Goal: Ask a question: Seek information or help from site administrators or community

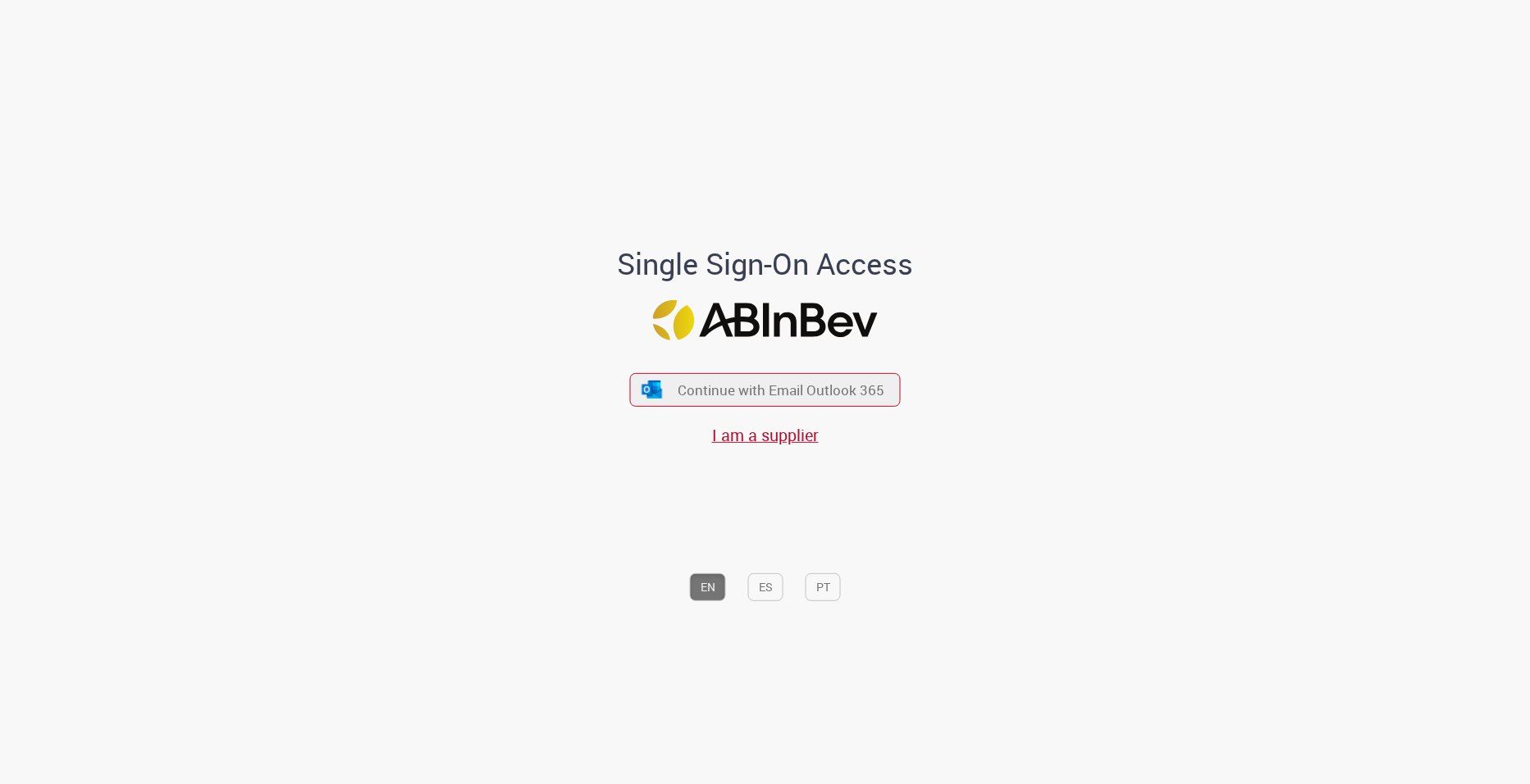
click at [745, 345] on div "Single Sign-On Access Continue with Email Outlook 365 I am a supplier EN ES PT" at bounding box center [765, 429] width 455 height 363
click at [761, 410] on div "Continue with Email Outlook 365 I am a supplier" at bounding box center [765, 401] width 271 height 91
click at [761, 393] on span "Continue with Email Outlook 365" at bounding box center [780, 389] width 211 height 19
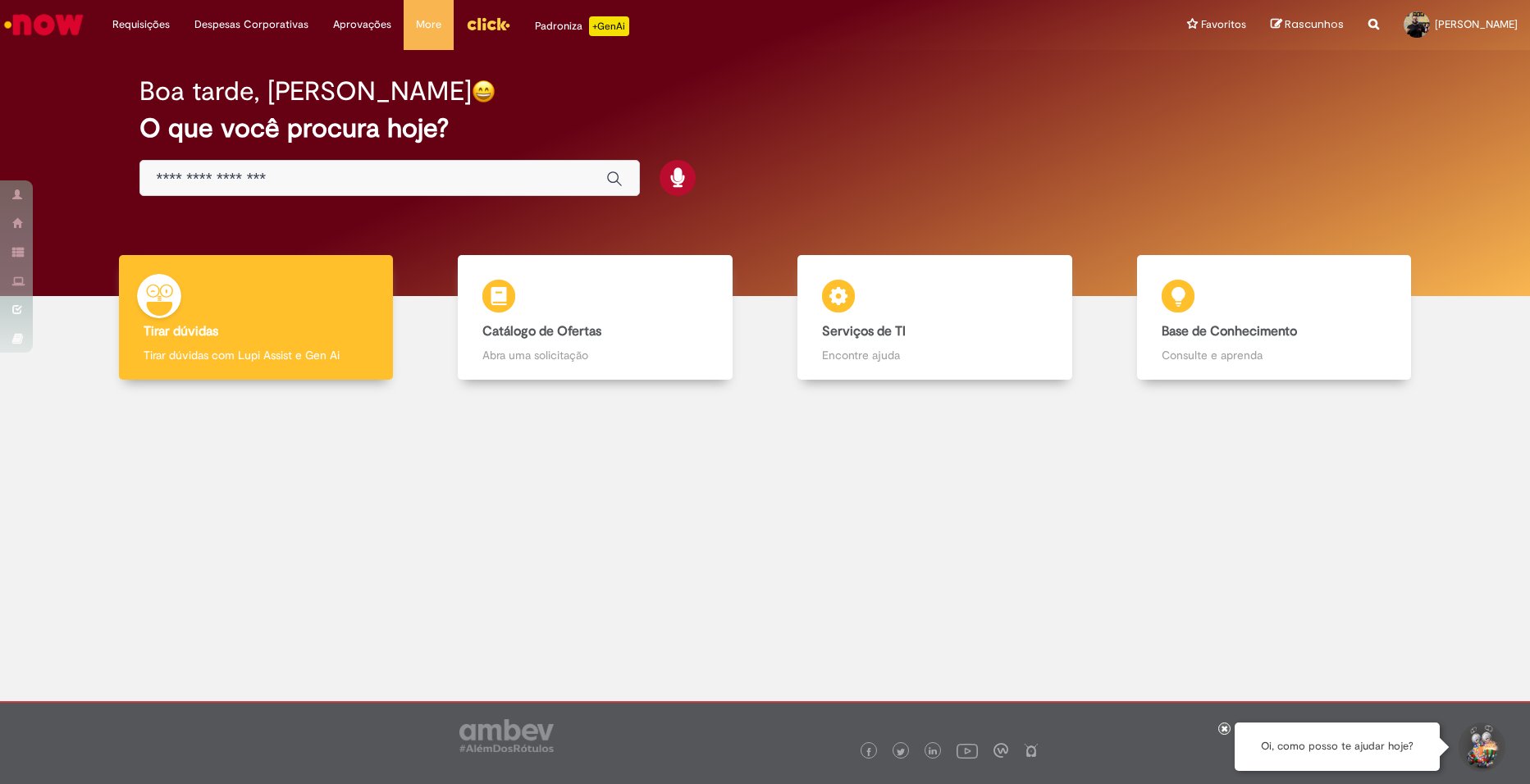
click at [786, 517] on div at bounding box center [765, 525] width 1506 height 267
click at [1224, 726] on icon at bounding box center [1225, 728] width 7 height 8
click at [415, 485] on div at bounding box center [765, 525] width 1506 height 267
click at [303, 543] on div at bounding box center [765, 525] width 1506 height 267
click at [810, 535] on div at bounding box center [765, 525] width 1506 height 267
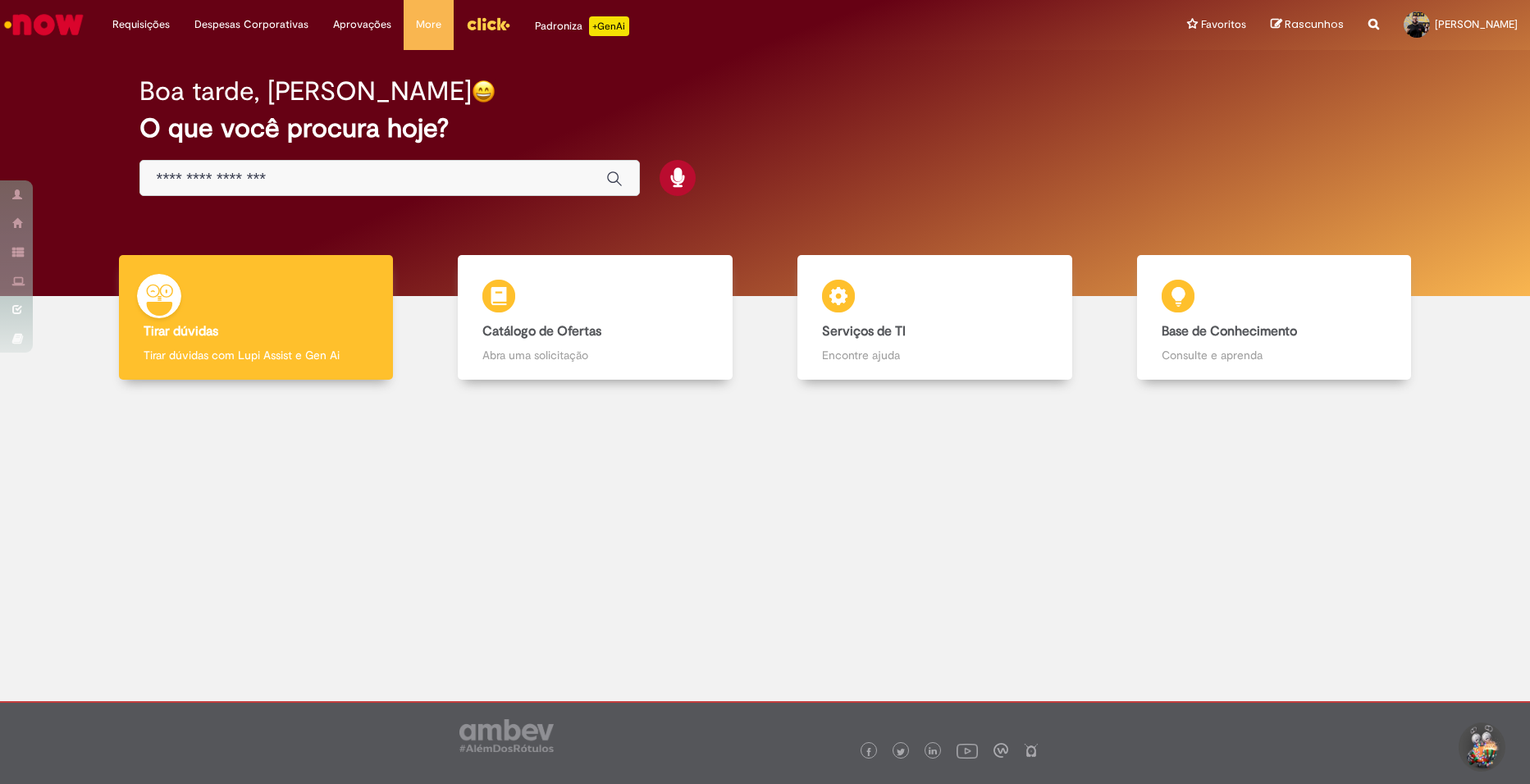
click at [692, 381] on div "Tirar dúvidas Tirar dúvidas Tirar dúvidas com Lupi Assist e Gen Ai Catálogo de …" at bounding box center [765, 324] width 1506 height 138
click at [593, 435] on div at bounding box center [765, 525] width 1506 height 267
